Goal: Browse casually: Explore the website without a specific task or goal

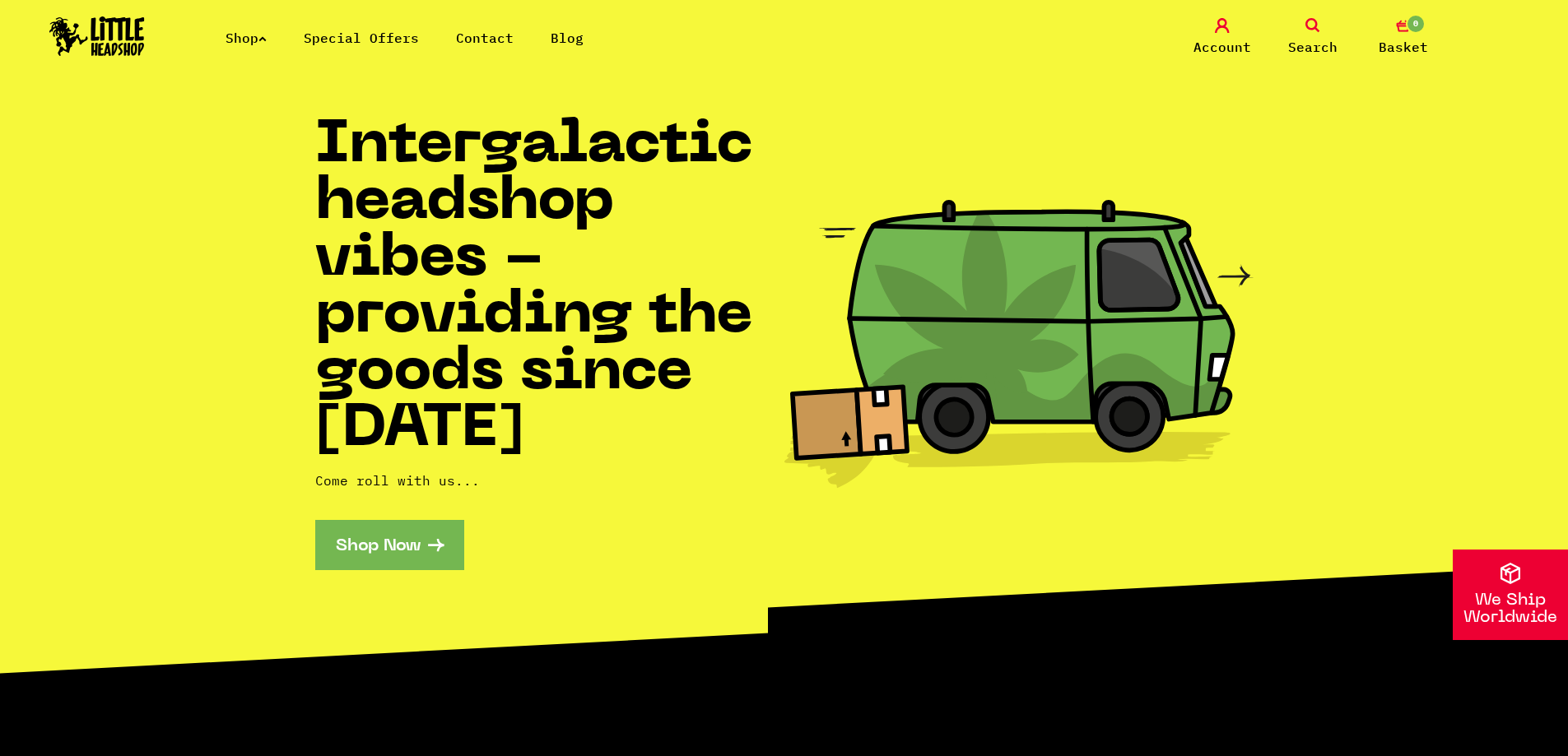
click at [244, 36] on link "Shop" at bounding box center [245, 37] width 41 height 16
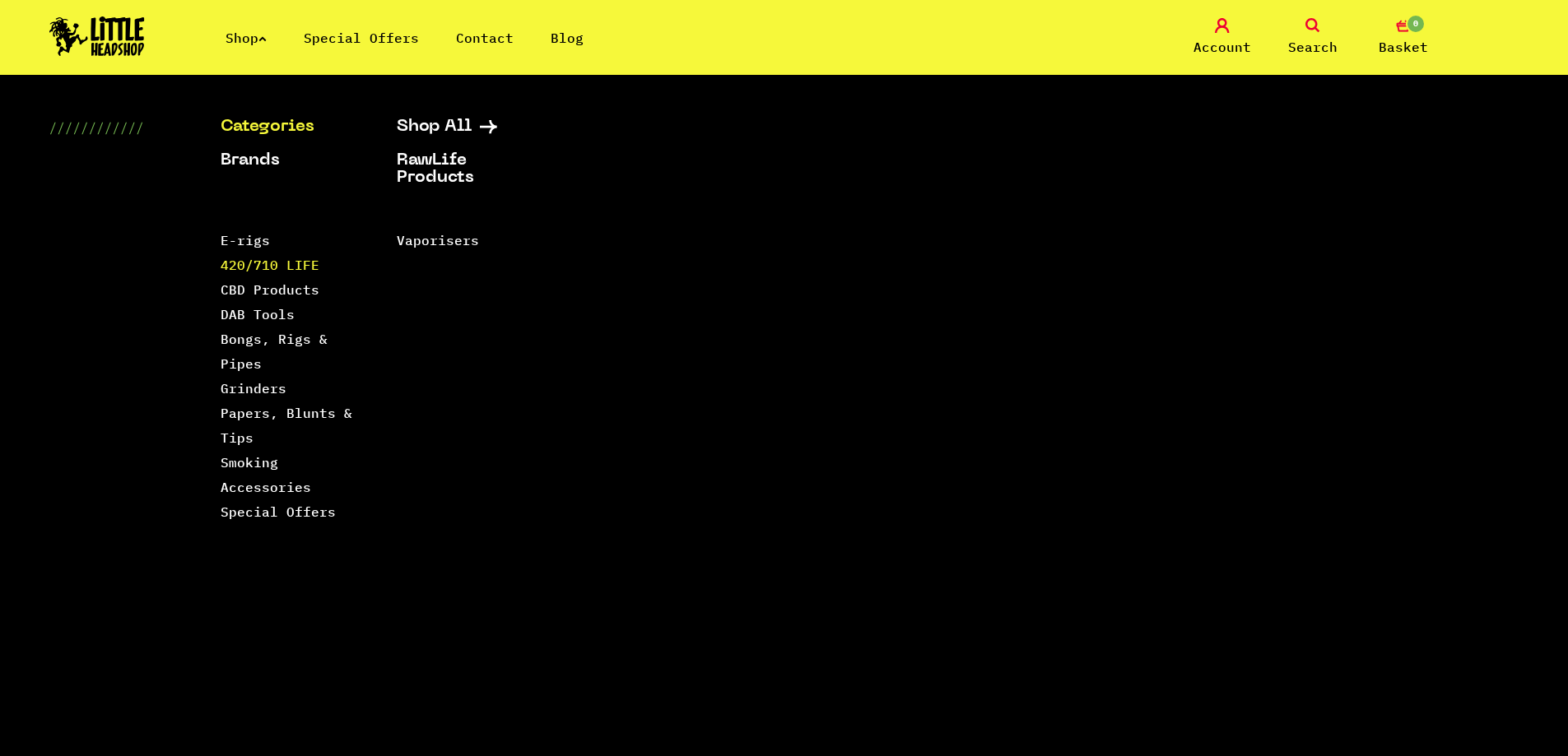
click at [254, 263] on link "420/710 LIFE" at bounding box center [269, 264] width 99 height 16
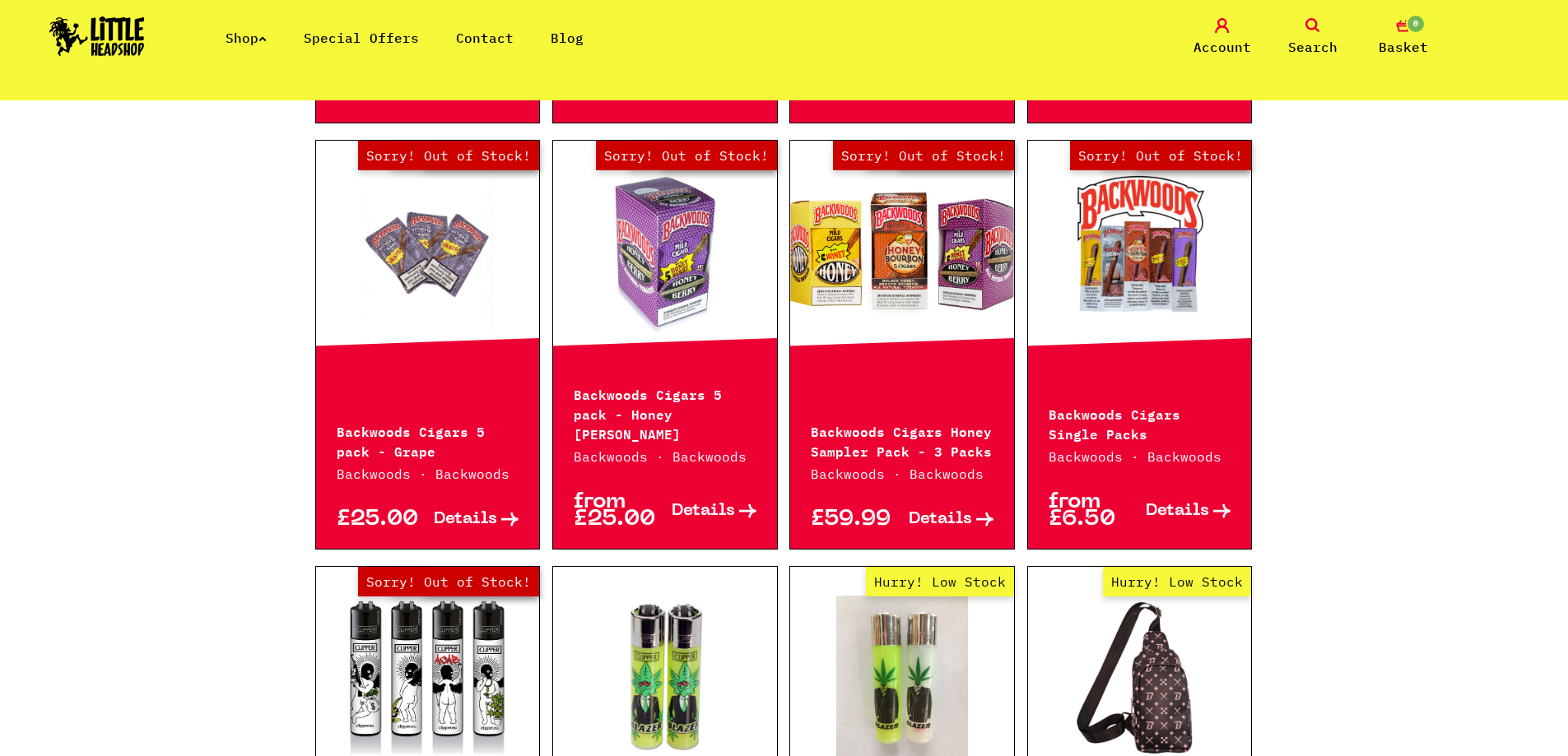
scroll to position [1792, 0]
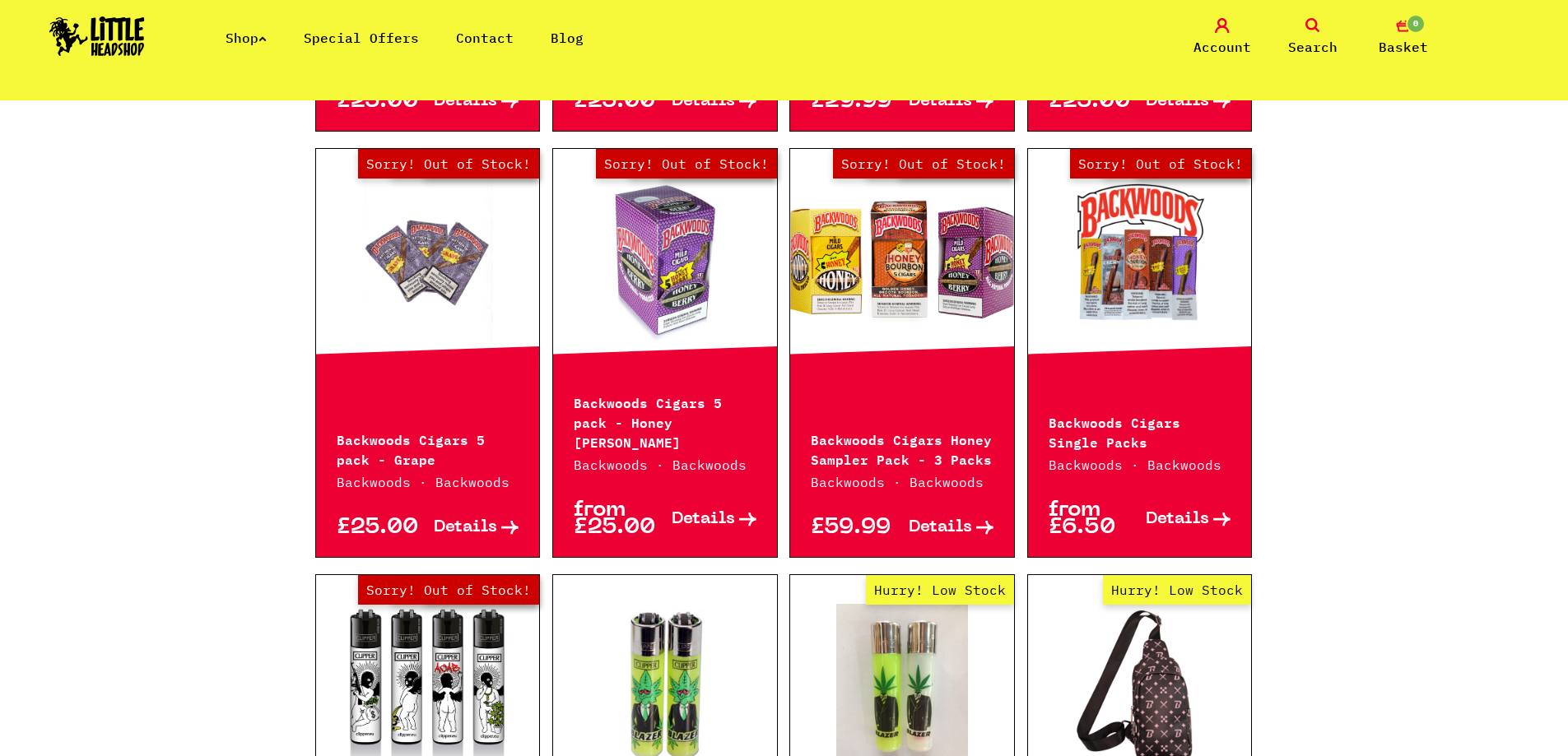
click at [703, 511] on span "Details" at bounding box center [703, 519] width 63 height 17
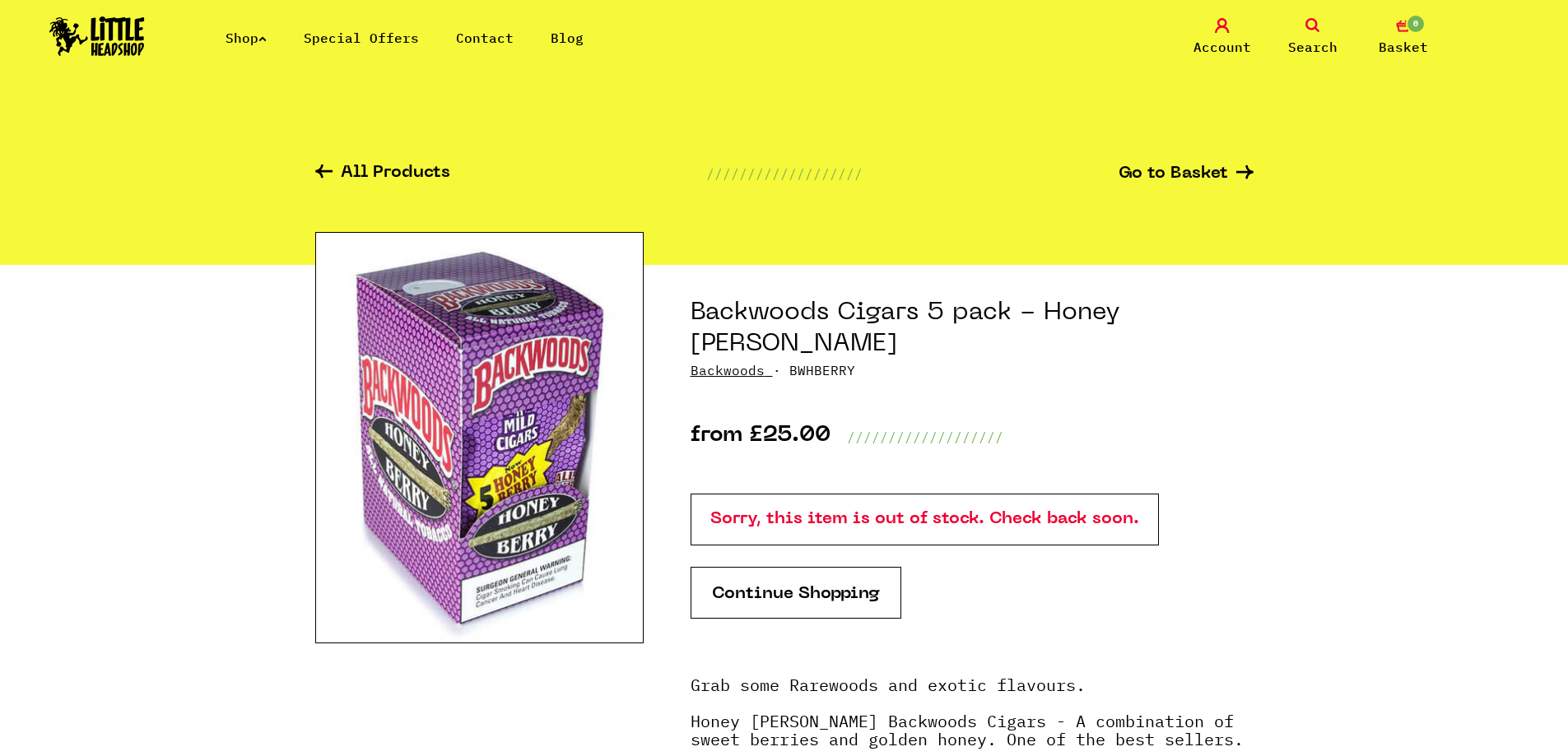
click at [434, 477] on img at bounding box center [479, 437] width 329 height 411
click at [242, 36] on link "Shop" at bounding box center [245, 37] width 41 height 16
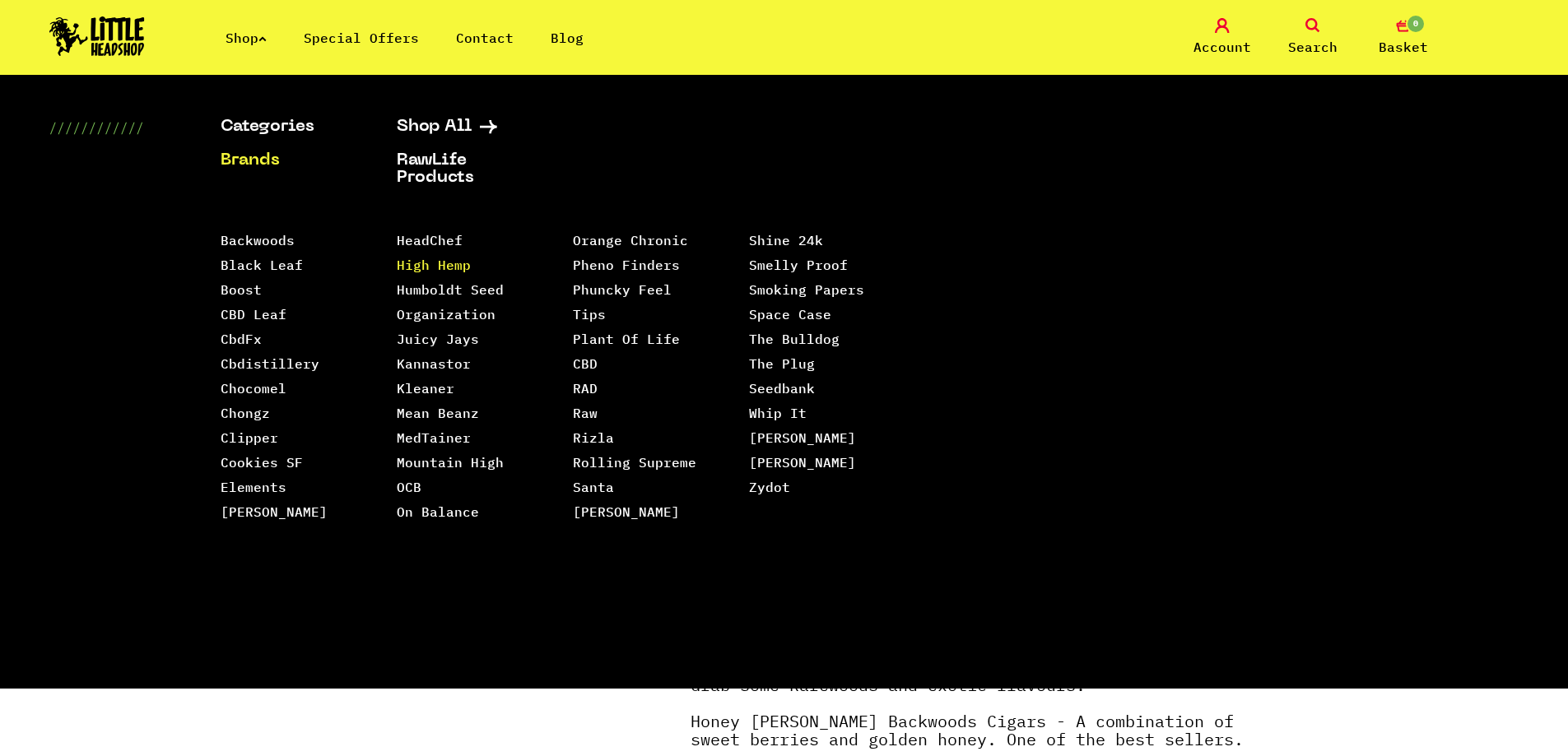
click at [425, 262] on link "High Hemp" at bounding box center [433, 264] width 74 height 16
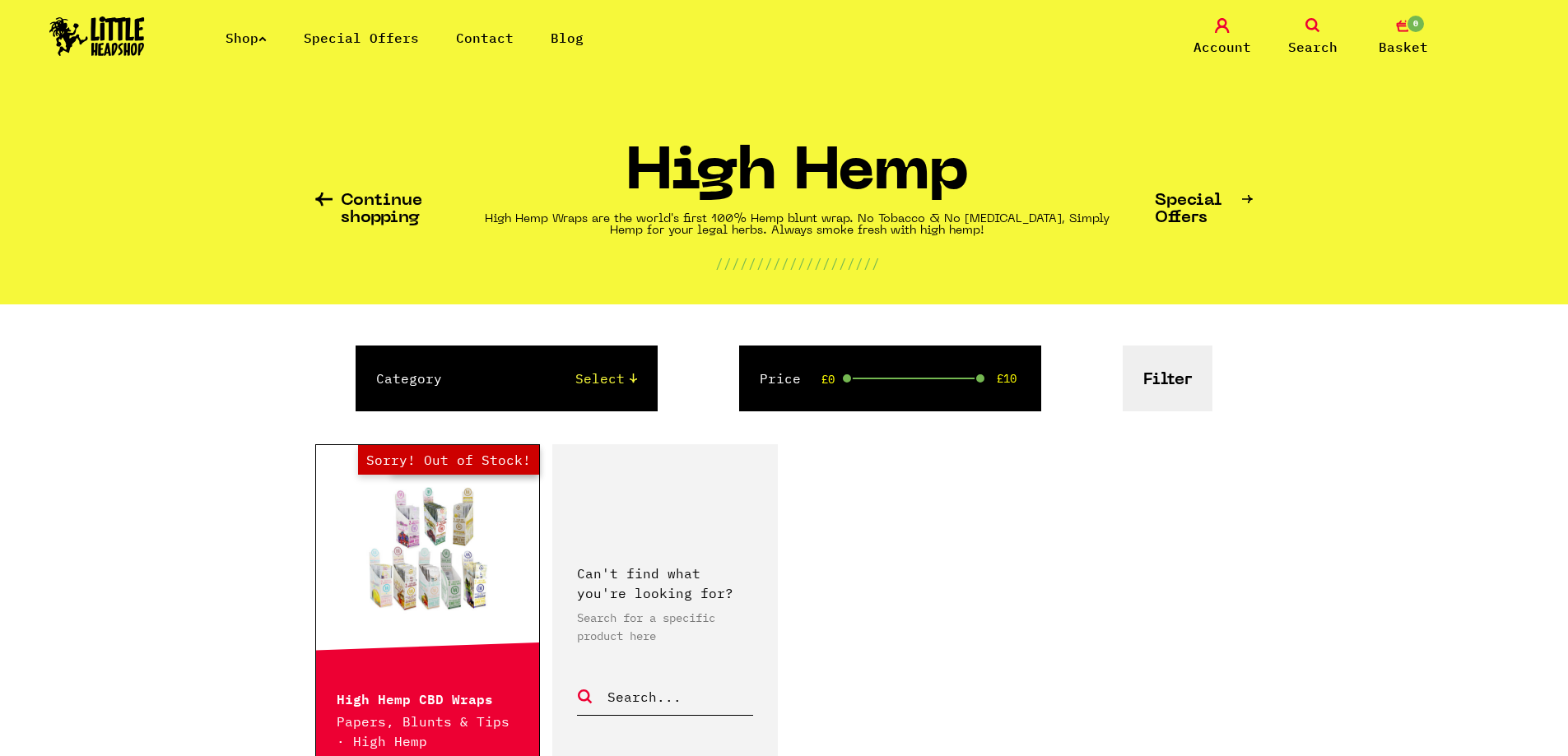
click at [345, 37] on link "Special Offers" at bounding box center [361, 37] width 115 height 16
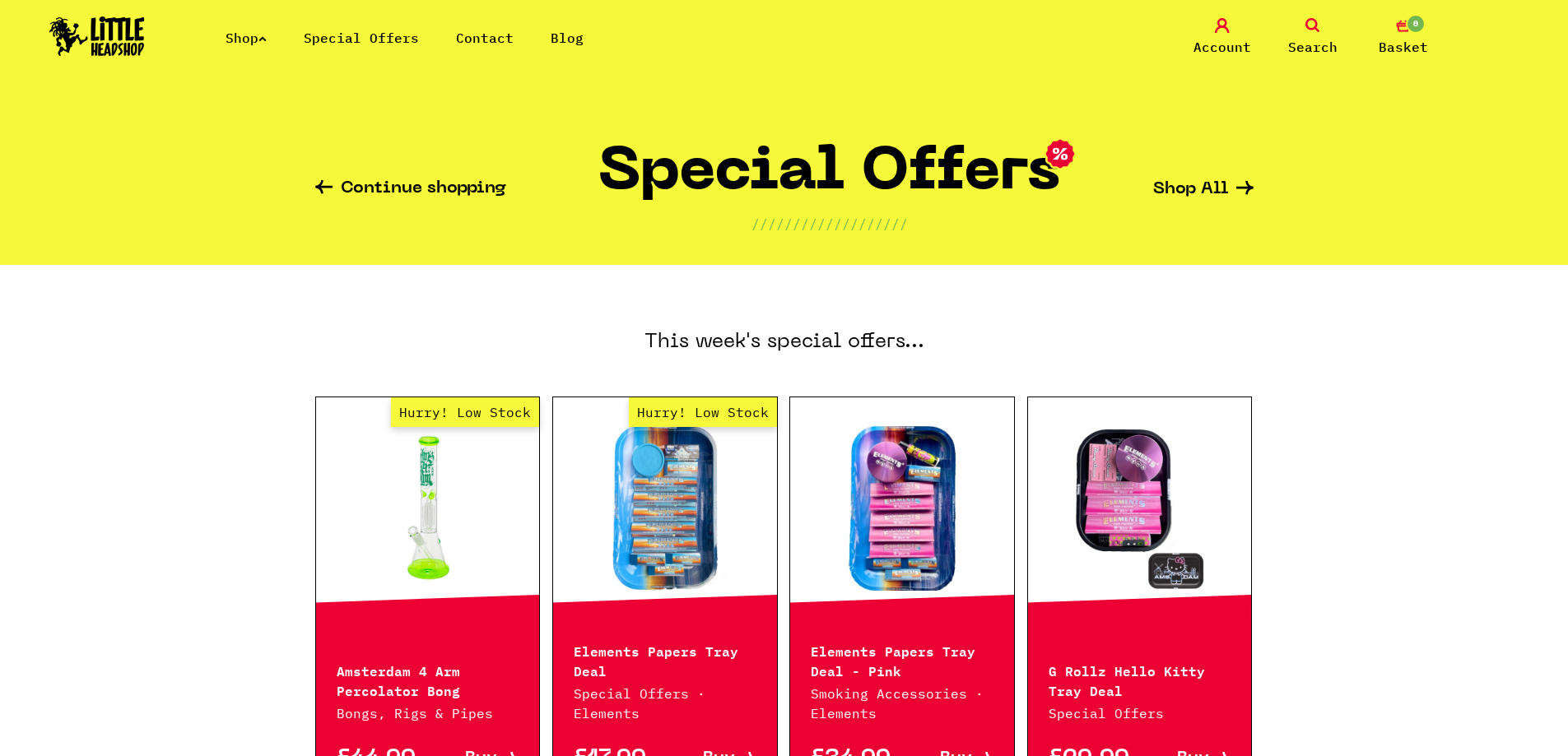
click at [254, 37] on link "Shop" at bounding box center [245, 37] width 41 height 16
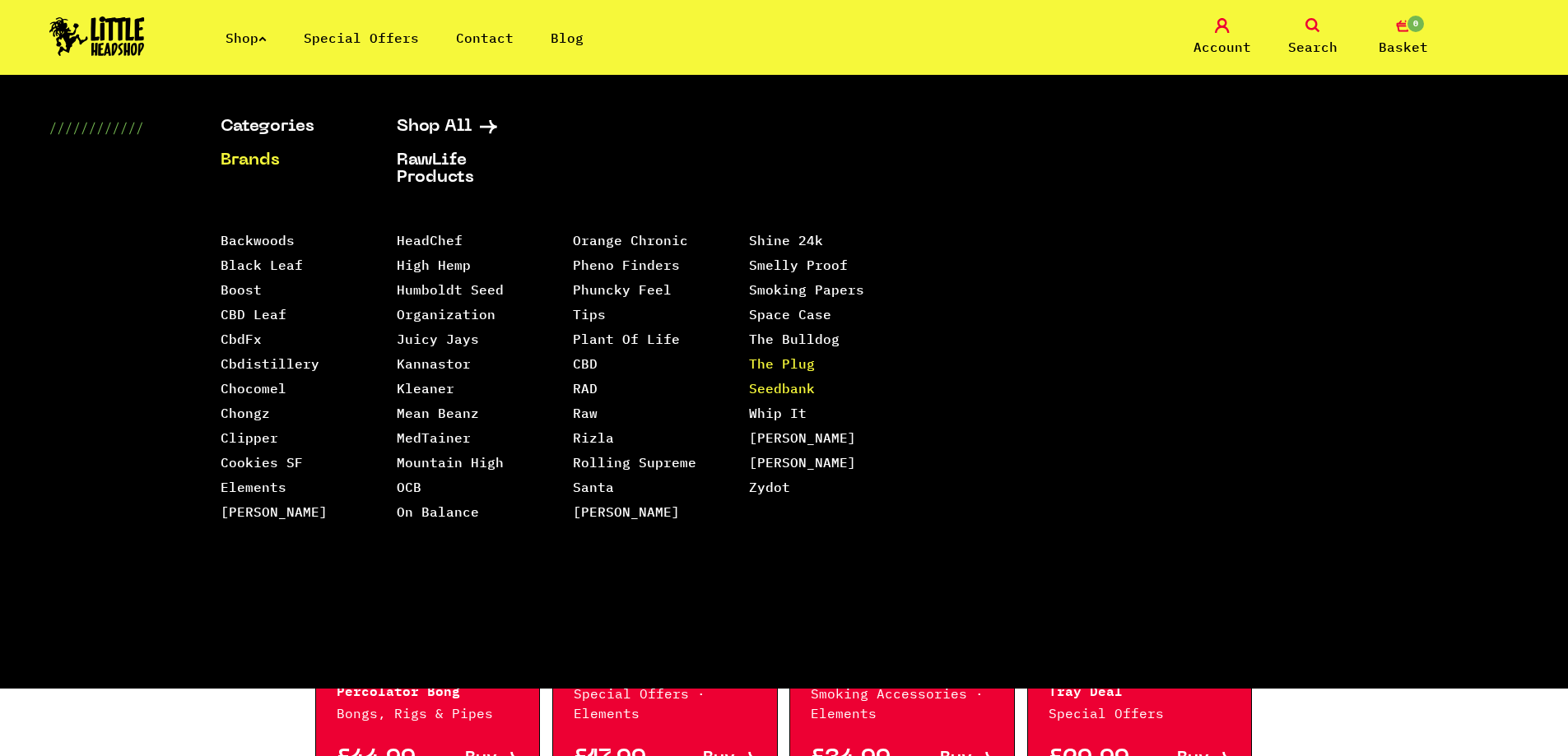
click at [773, 355] on link "The Plug Seedbank" at bounding box center [782, 376] width 66 height 41
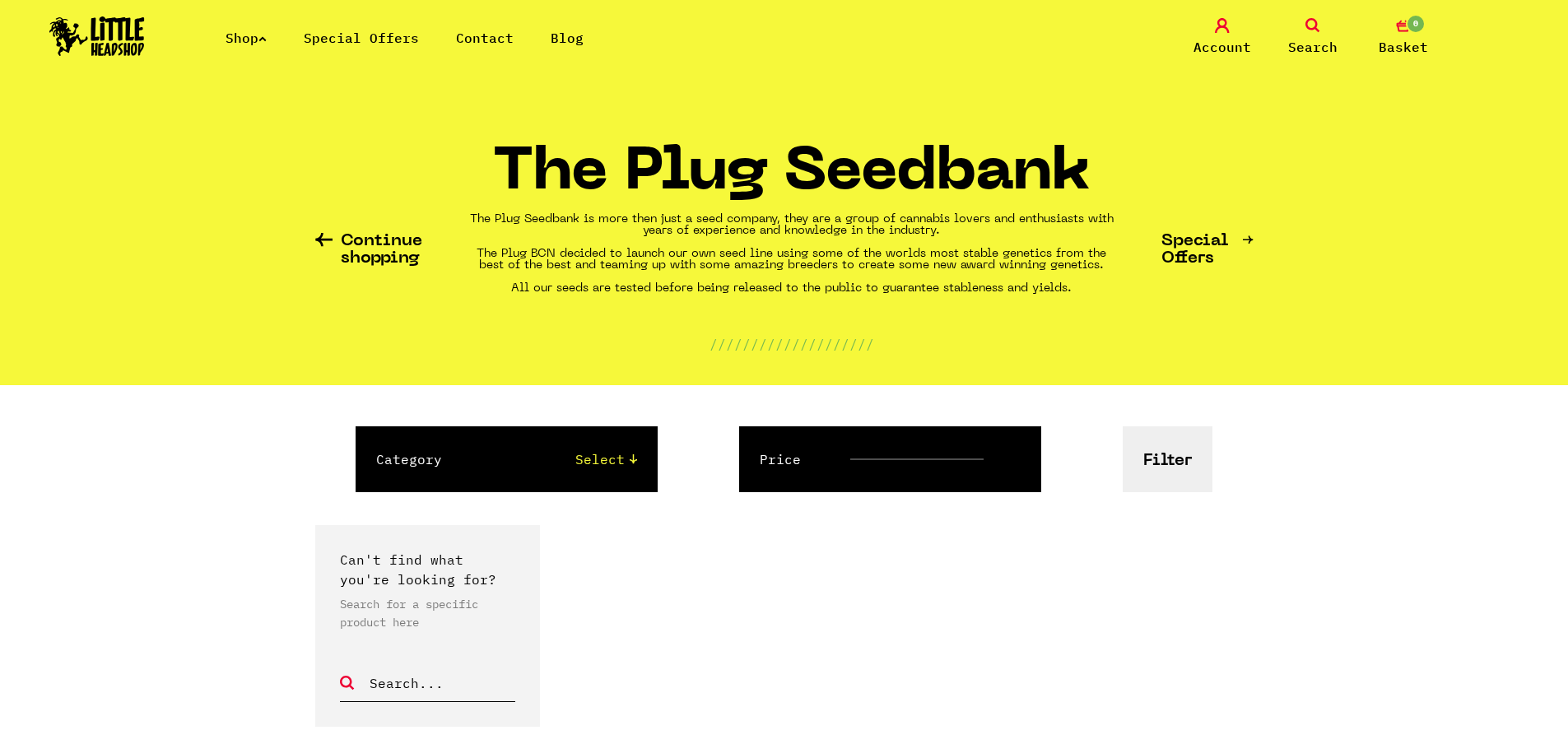
click at [251, 35] on link "Shop" at bounding box center [245, 37] width 41 height 16
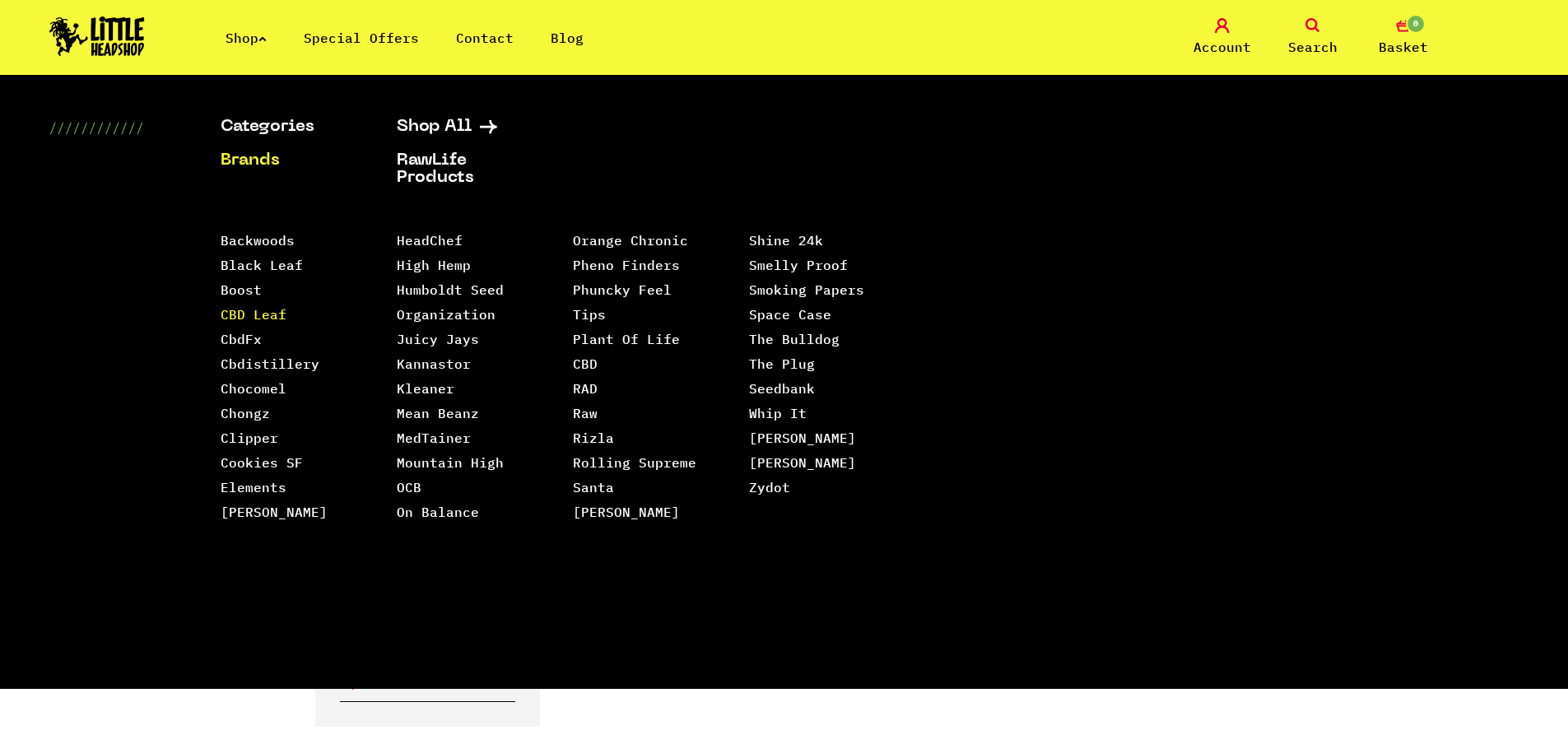
click at [242, 314] on link "CBD Leaf" at bounding box center [253, 314] width 66 height 16
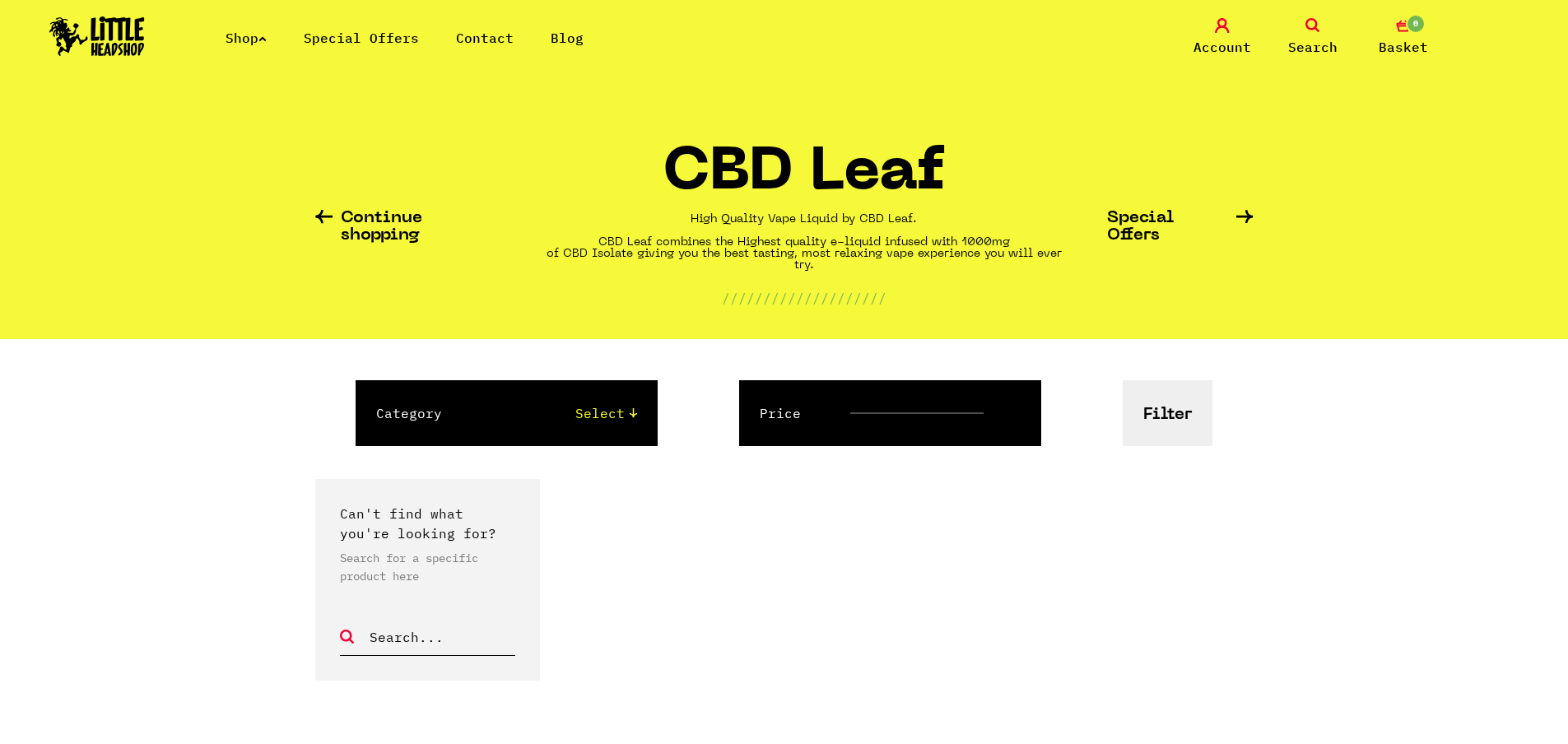
click at [242, 36] on link "Shop" at bounding box center [245, 37] width 41 height 16
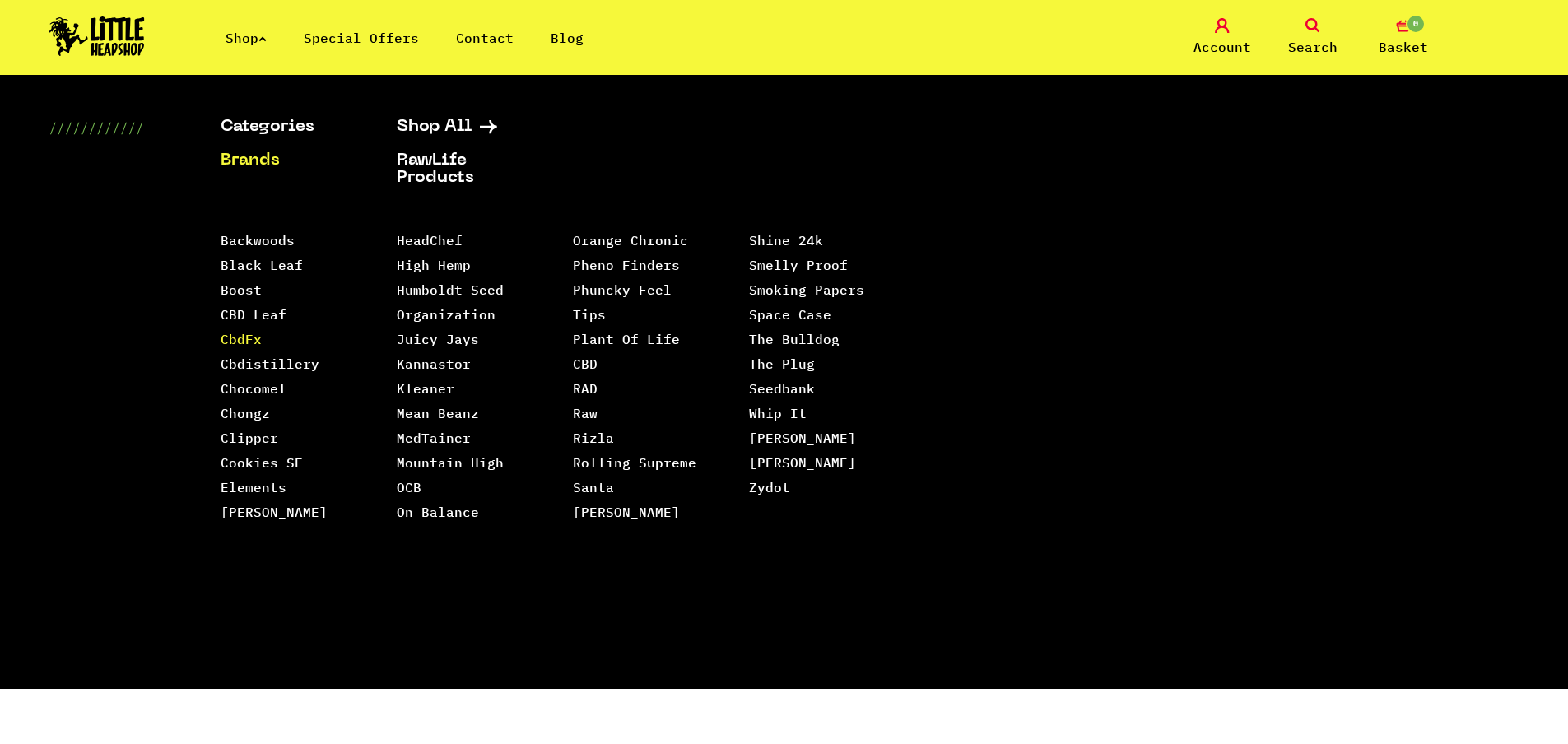
click at [236, 337] on link "CbdFx" at bounding box center [241, 338] width 41 height 16
